Goal: Task Accomplishment & Management: Manage account settings

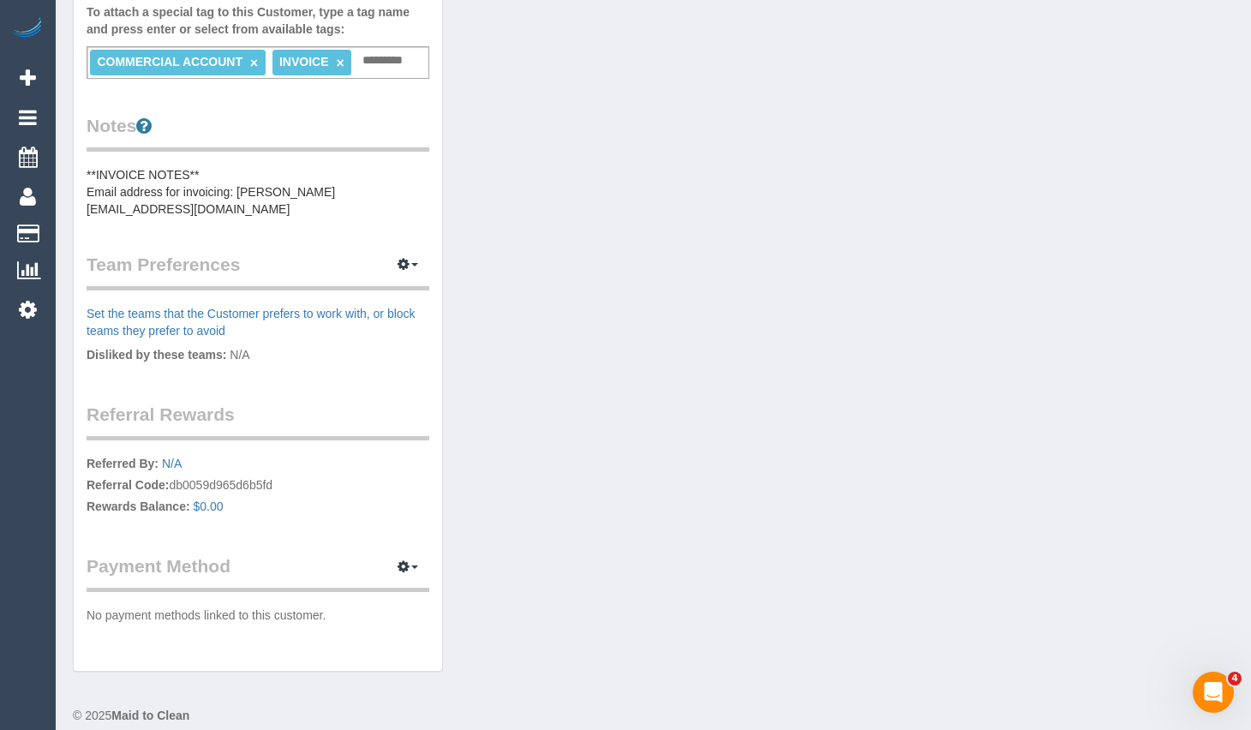
scroll to position [555, 0]
click at [848, 87] on div "Customer Info Edit Contact Info Send Message Email Preferences Special Sales Ta…" at bounding box center [653, 97] width 1187 height 1181
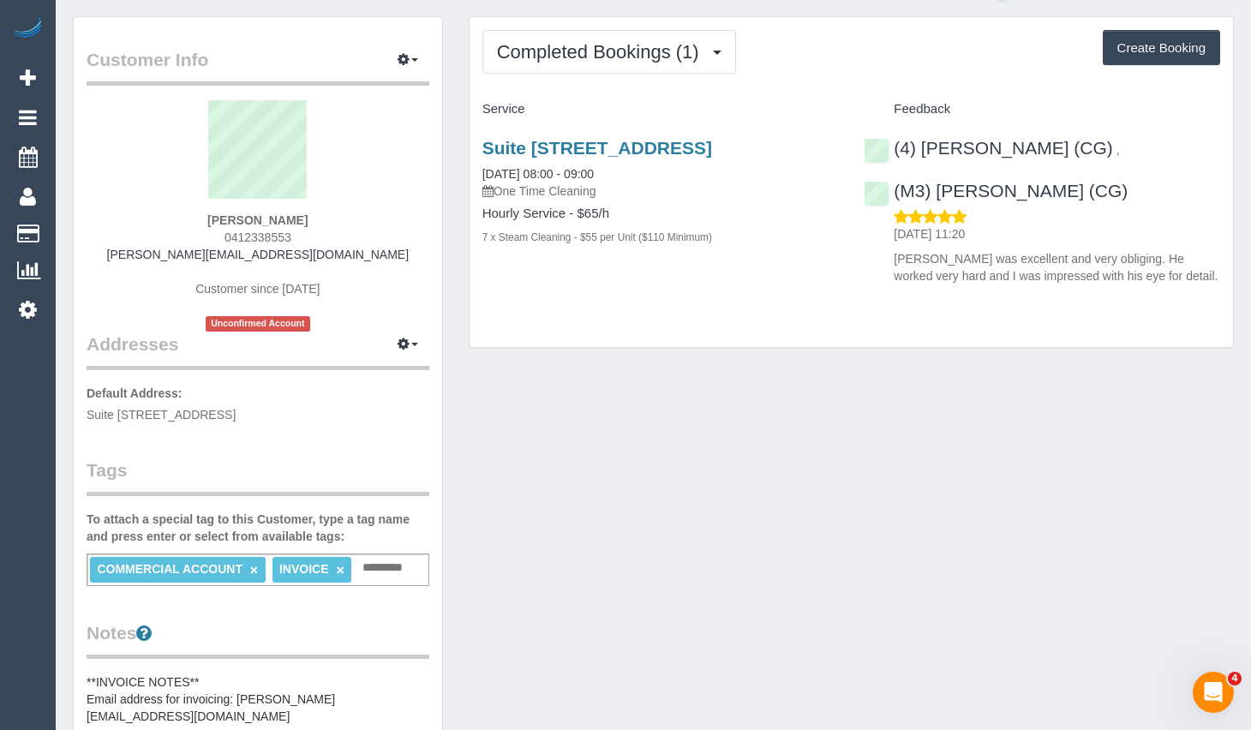
scroll to position [0, 0]
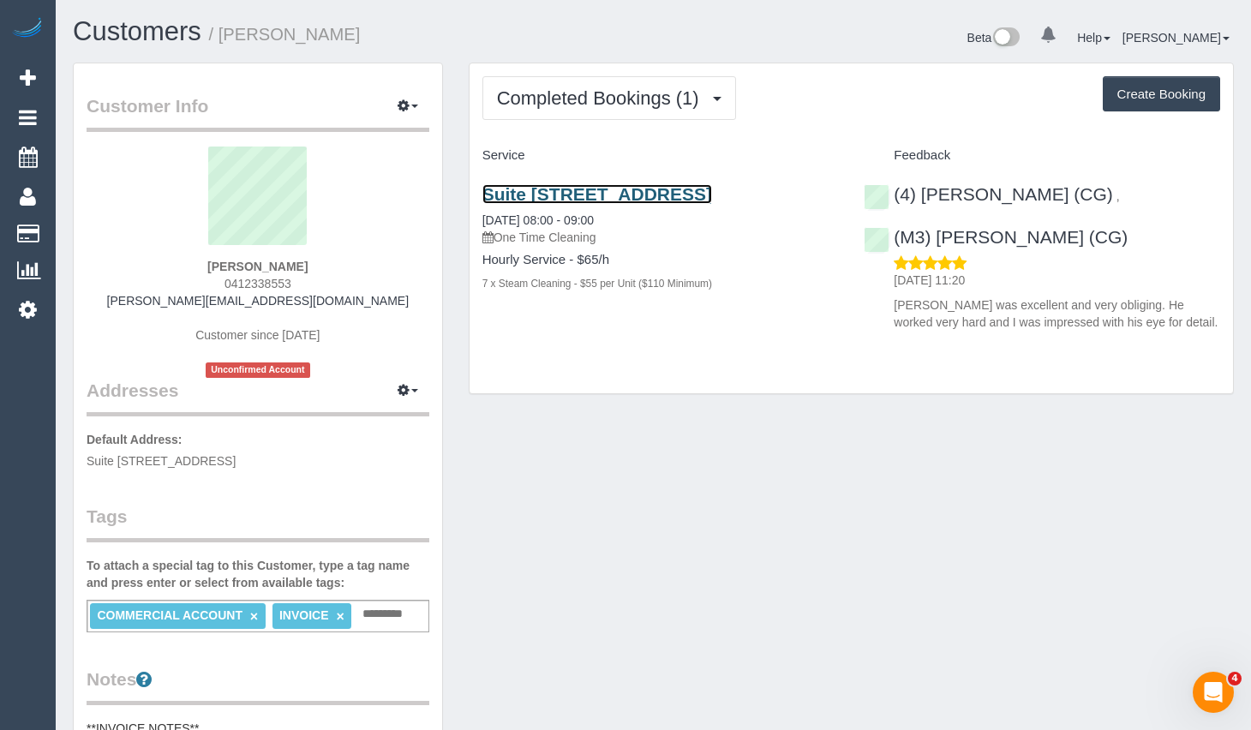
click at [652, 189] on link "Suite [STREET_ADDRESS]" at bounding box center [597, 194] width 230 height 20
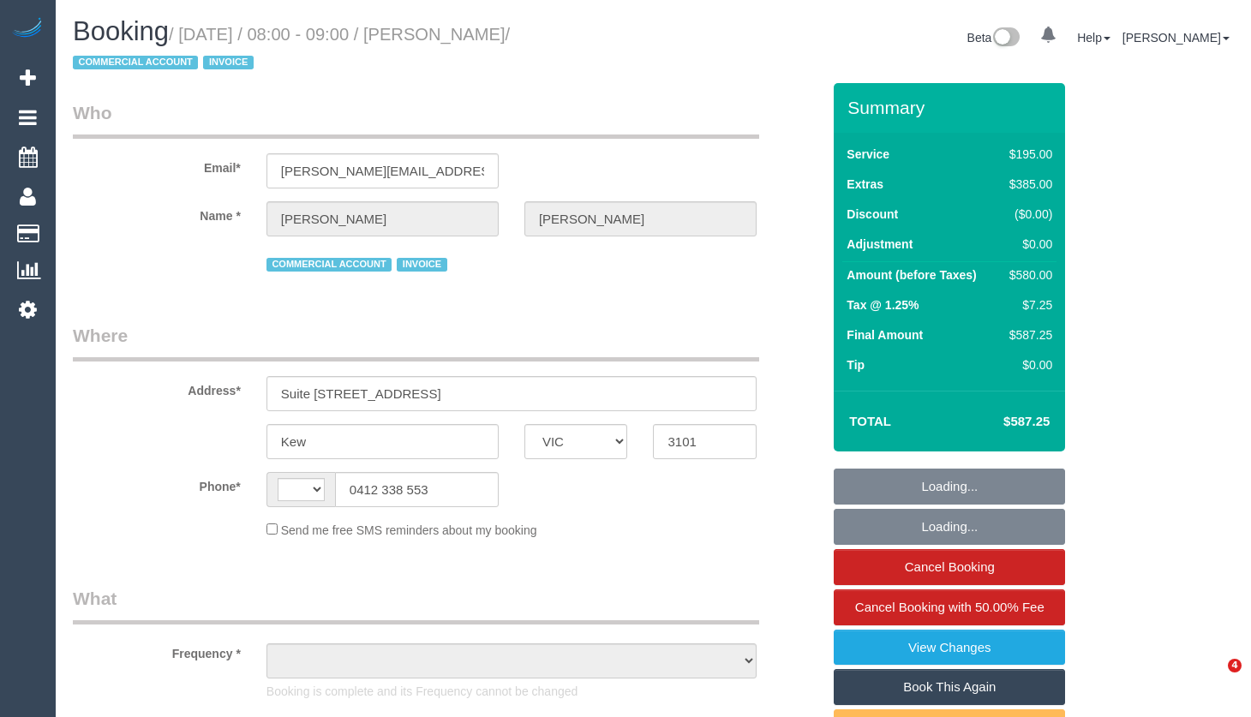
select select "VIC"
select select "string:AU"
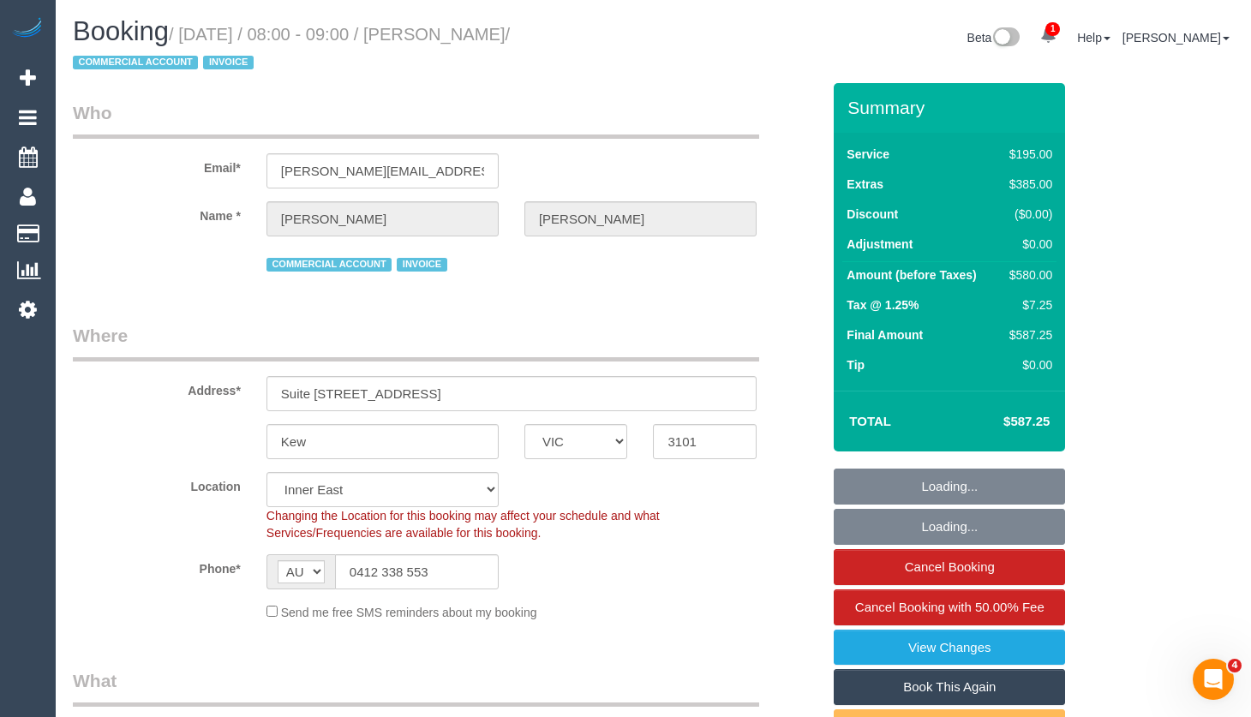
select select "object:796"
select select "number:28"
select select "number:14"
select select "number:19"
select select "number:24"
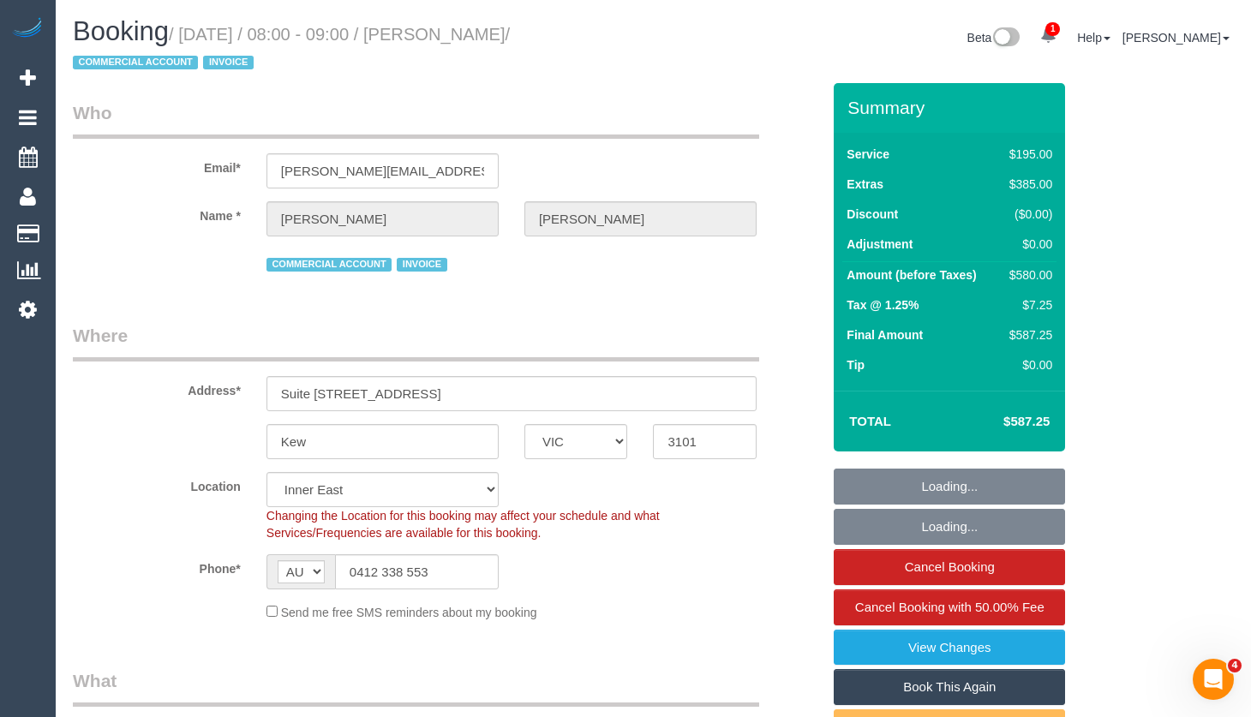
select select "180"
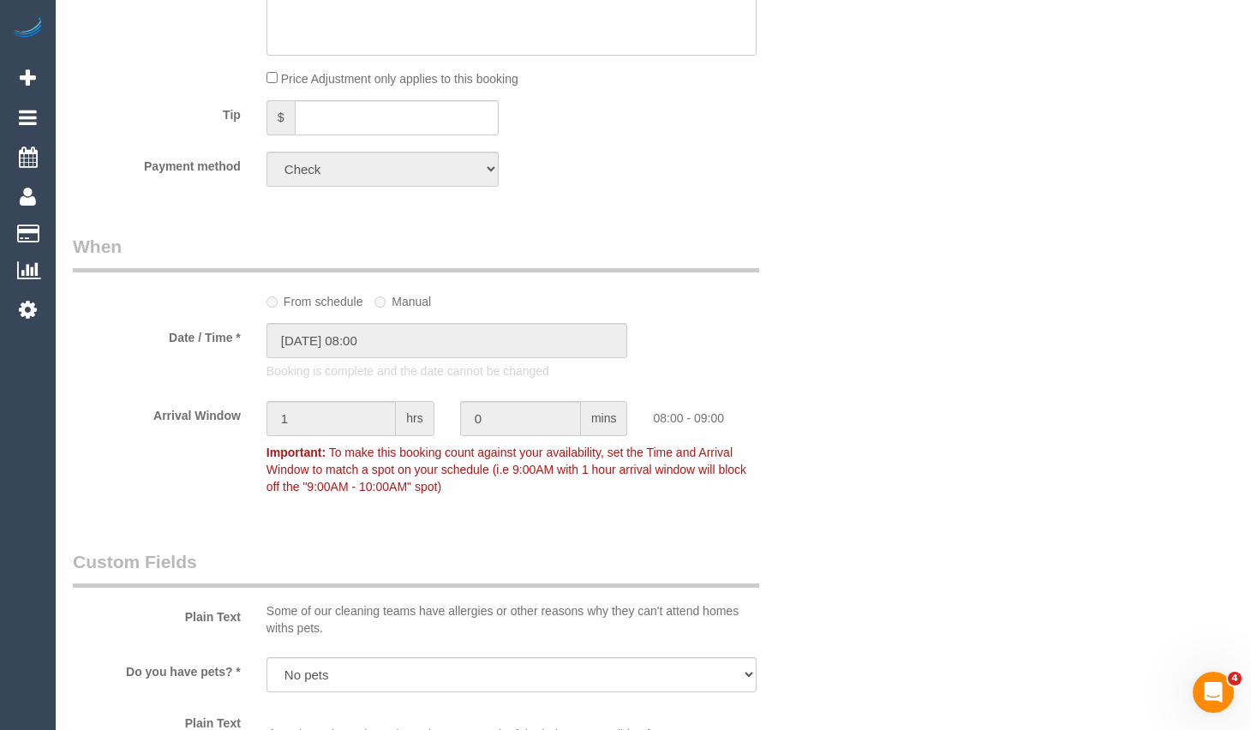
scroll to position [1714, 0]
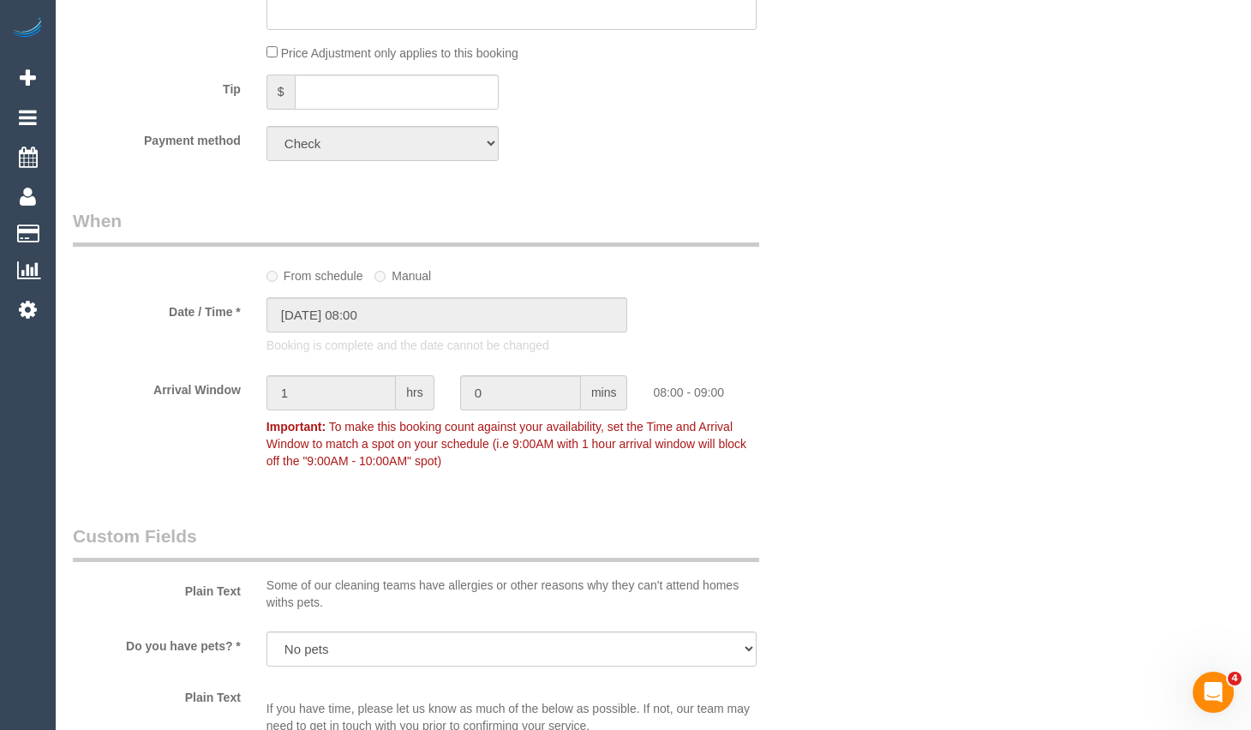
click at [129, 660] on div "Do you have pets? * Yes - Cats Yes - Dogs No pets Yes - Dogs and Cats Yes - Oth…" at bounding box center [447, 651] width 774 height 39
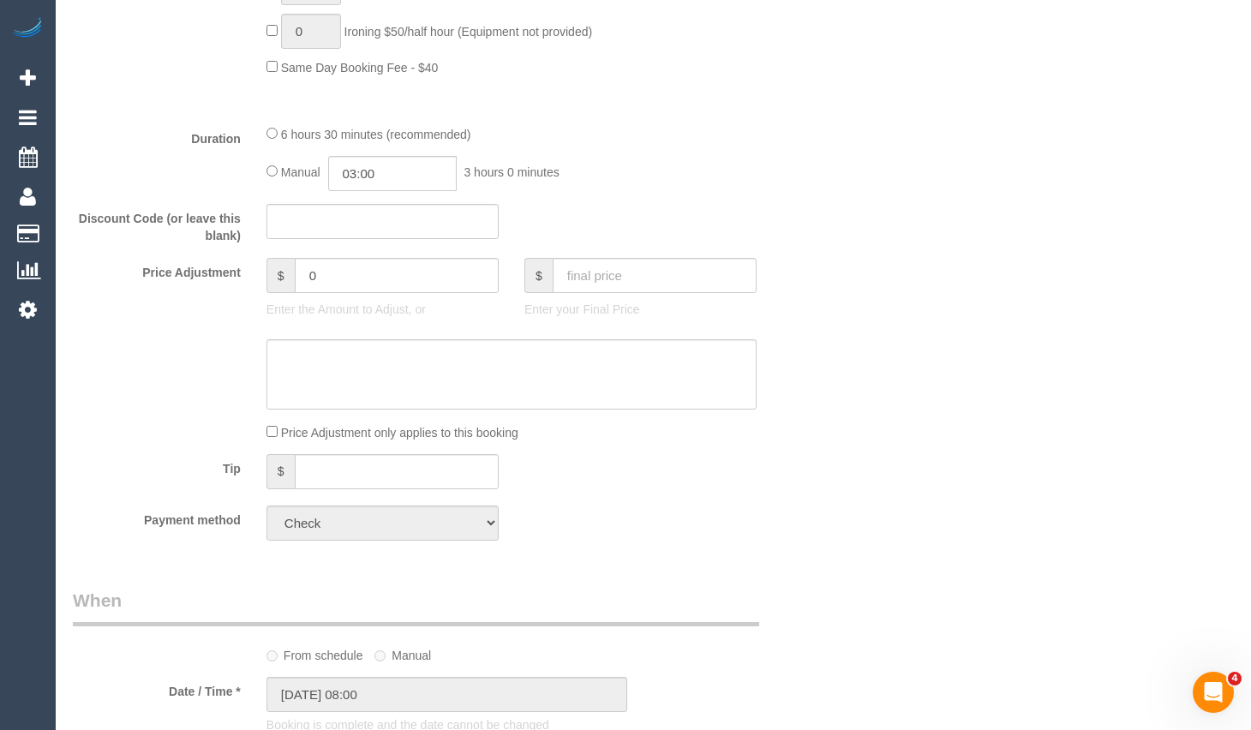
scroll to position [1285, 0]
